Goal: Information Seeking & Learning: Find specific page/section

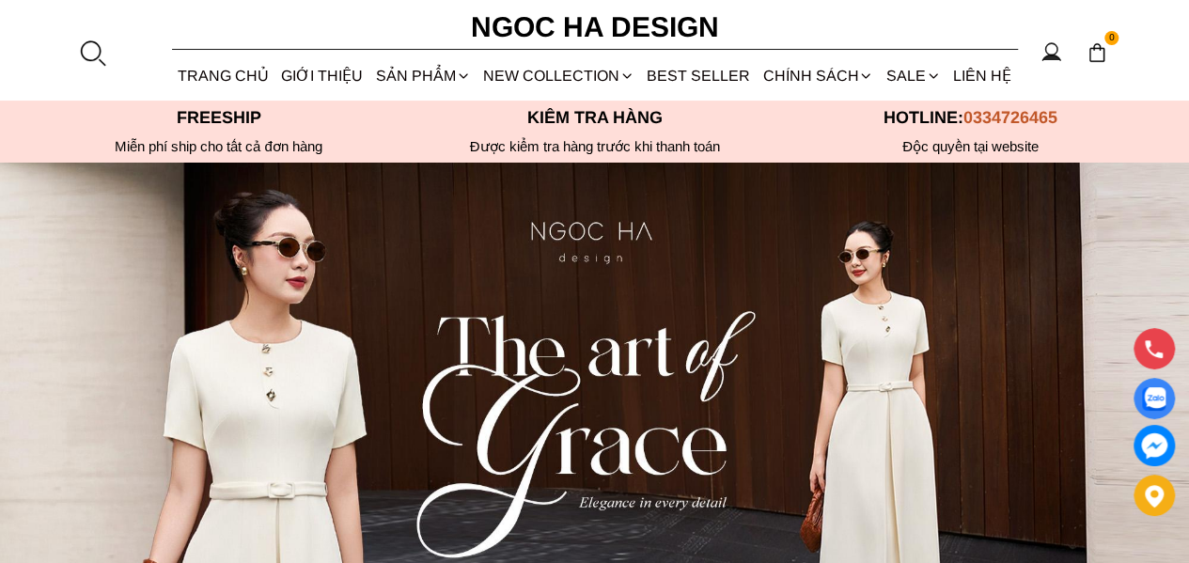
click at [91, 47] on div at bounding box center [92, 53] width 28 height 28
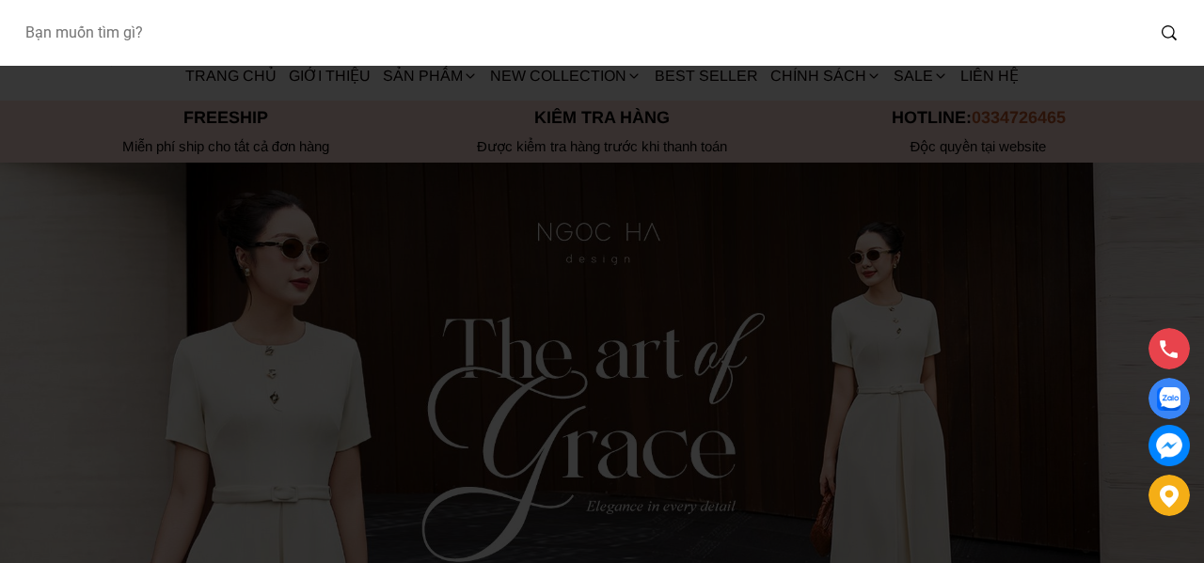
click at [130, 31] on input "Input search Bạn muốn tìm gì?" at bounding box center [576, 32] width 1134 height 43
type input "a961"
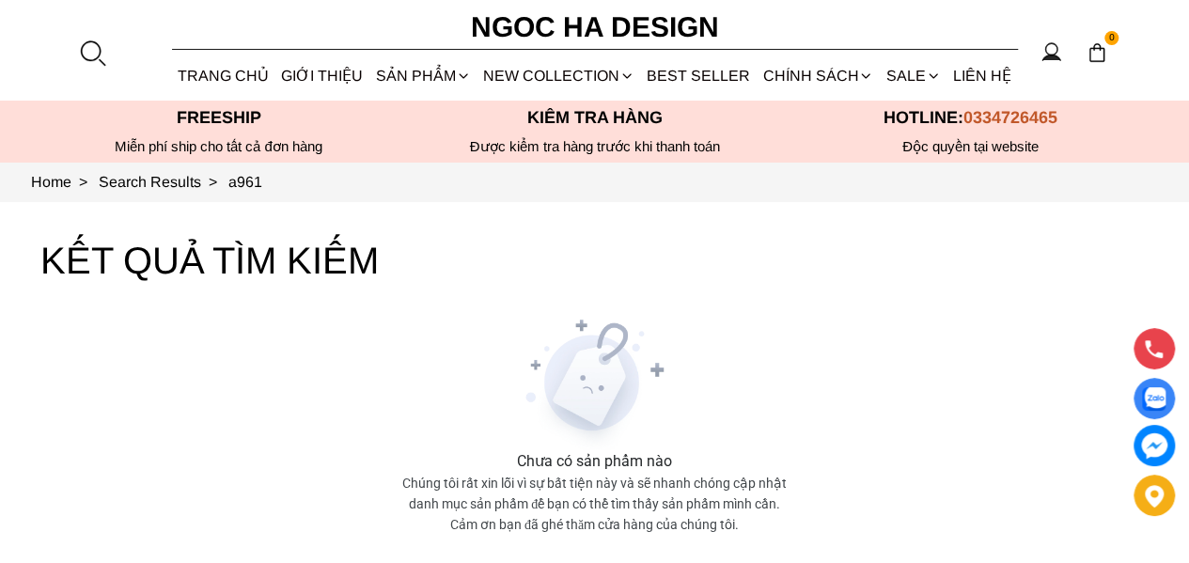
click at [91, 50] on div at bounding box center [92, 53] width 28 height 28
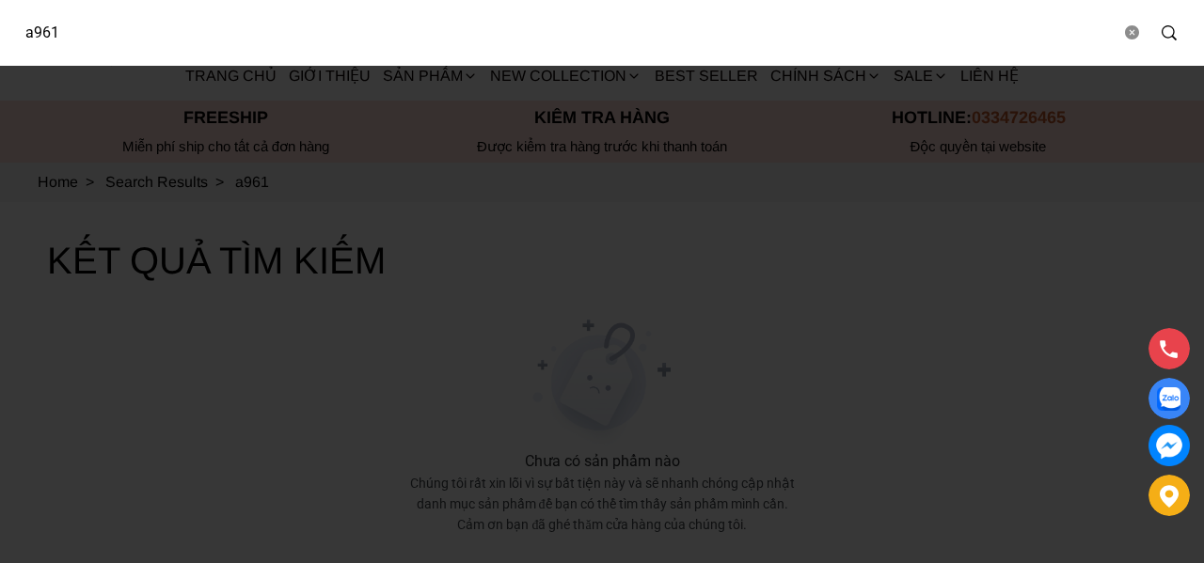
drag, startPoint x: 120, startPoint y: 37, endPoint x: 43, endPoint y: 29, distance: 77.5
click at [43, 29] on input "a961" at bounding box center [564, 32] width 1110 height 43
type input "a990"
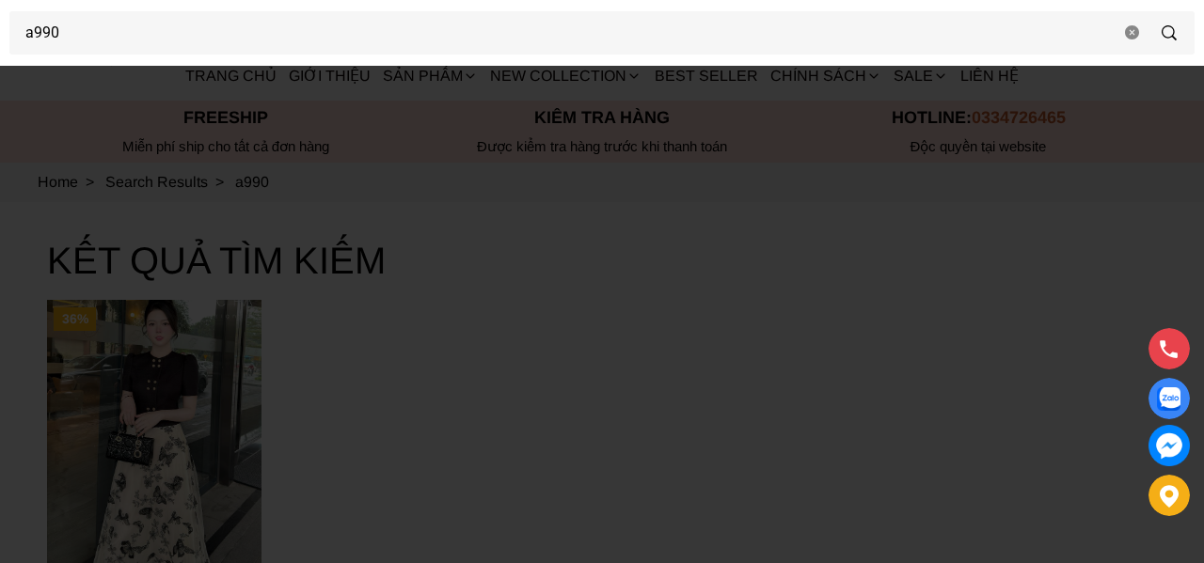
click at [481, 366] on div at bounding box center [602, 281] width 1204 height 563
